Goal: Entertainment & Leisure: Consume media (video, audio)

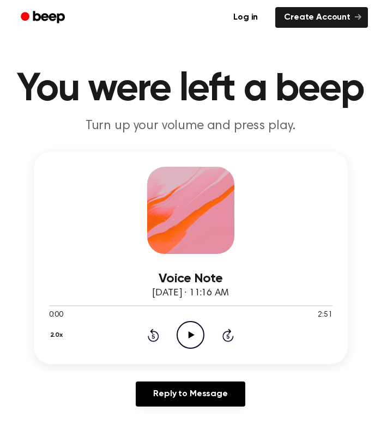
click at [190, 339] on icon "Play Audio" at bounding box center [191, 335] width 28 height 28
drag, startPoint x: 184, startPoint y: 335, endPoint x: 157, endPoint y: 271, distance: 69.1
click at [183, 335] on icon "Play Audio" at bounding box center [191, 335] width 28 height 28
click at [190, 344] on icon "Play Audio" at bounding box center [191, 335] width 28 height 28
